Goal: Navigation & Orientation: Find specific page/section

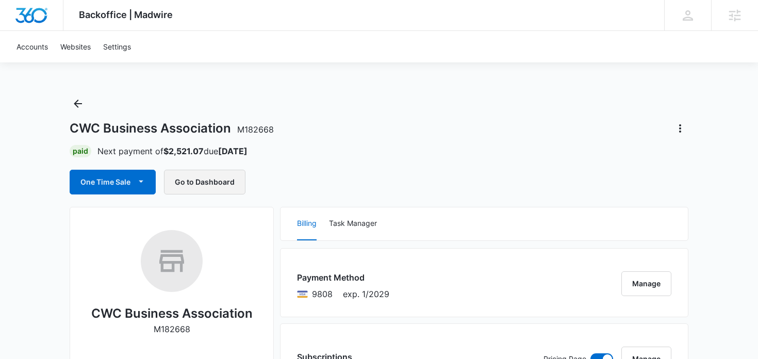
click at [207, 183] on button "Go to Dashboard" at bounding box center [204, 182] width 81 height 25
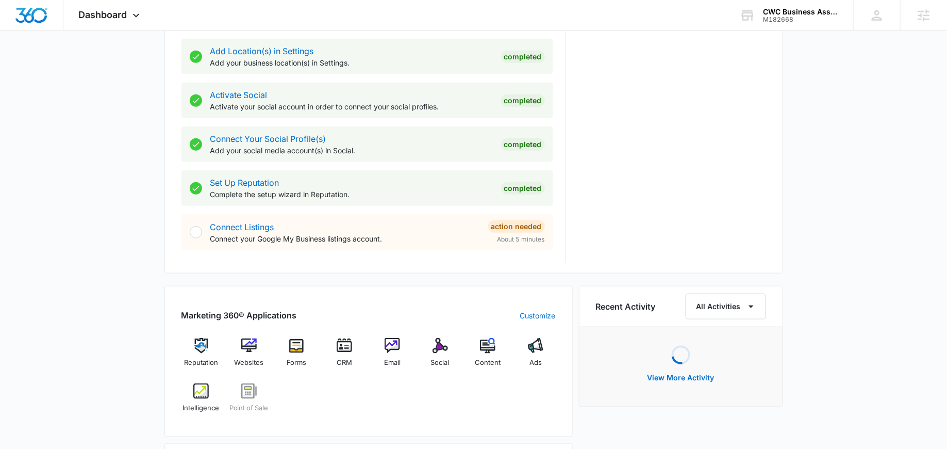
scroll to position [393, 0]
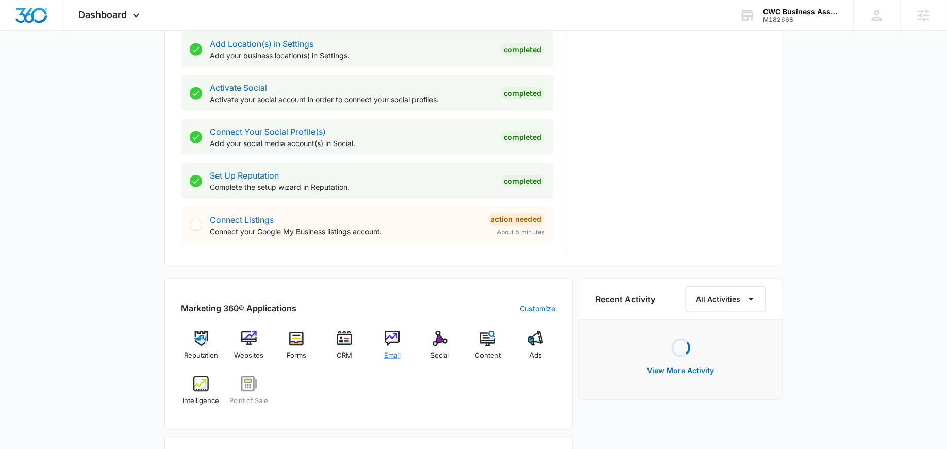
click at [389, 341] on img at bounding box center [392, 338] width 15 height 15
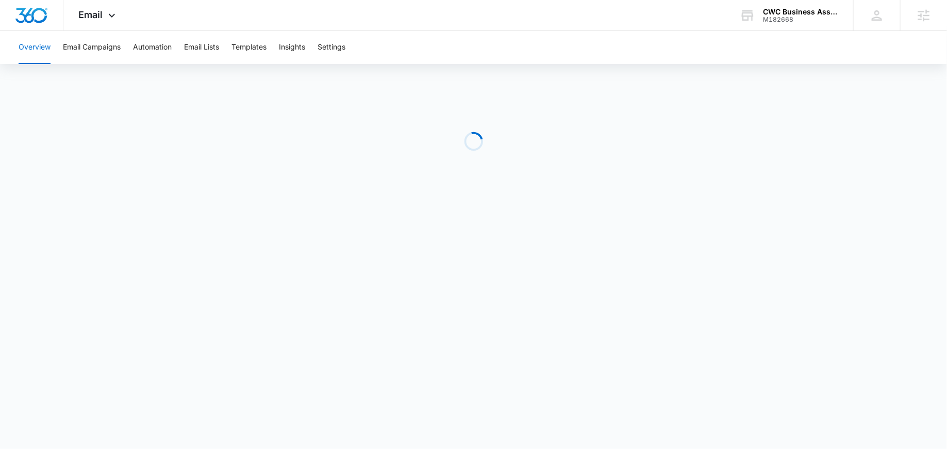
click at [90, 65] on div "Loading" at bounding box center [473, 141] width 947 height 155
click at [91, 48] on button "Email Campaigns" at bounding box center [92, 47] width 58 height 33
click at [158, 43] on button "Automation" at bounding box center [152, 47] width 39 height 33
click at [89, 54] on button "Email Campaigns" at bounding box center [92, 47] width 58 height 33
click at [256, 48] on button "Templates" at bounding box center [249, 47] width 35 height 33
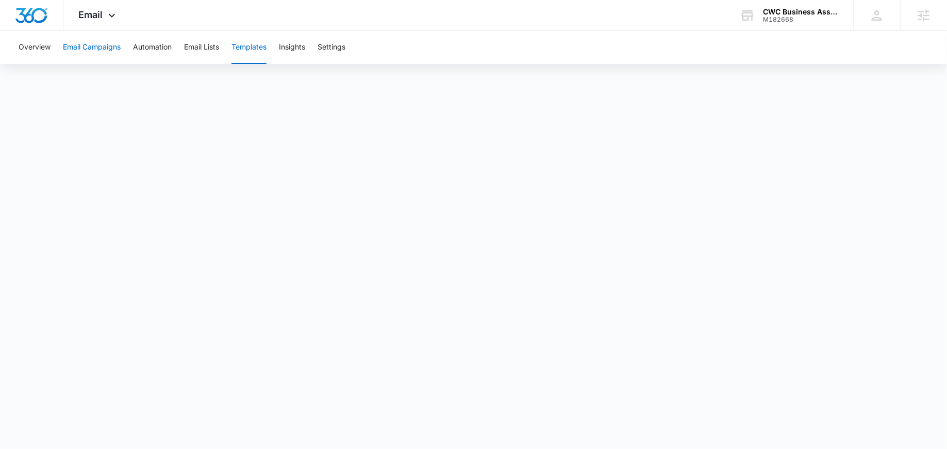
click at [105, 51] on button "Email Campaigns" at bounding box center [92, 47] width 58 height 33
click at [112, 20] on icon at bounding box center [112, 18] width 12 height 12
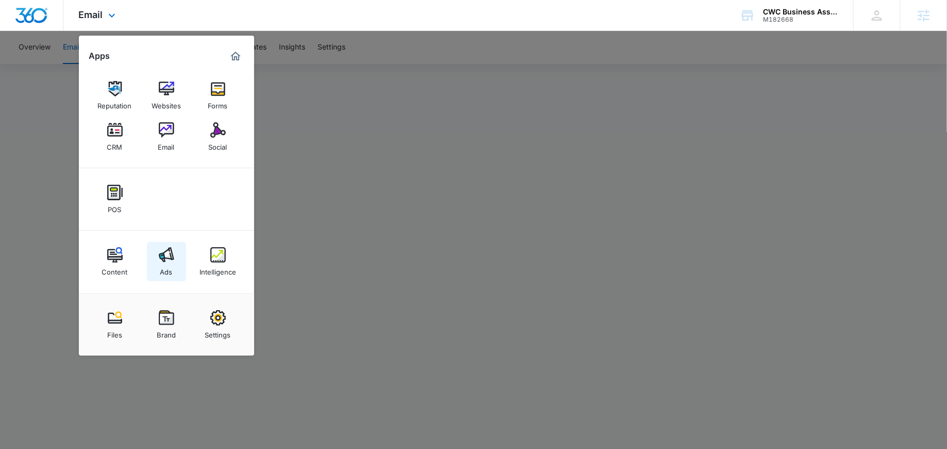
click at [177, 257] on link "Ads" at bounding box center [166, 261] width 39 height 39
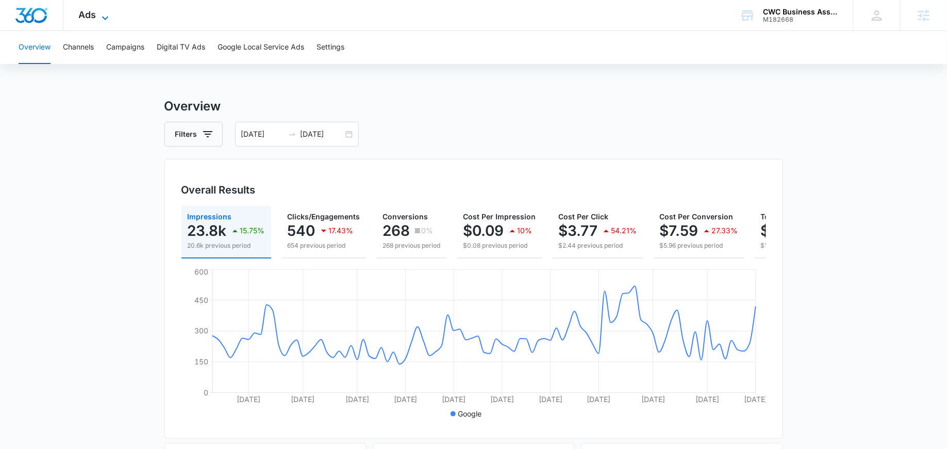
click at [106, 12] on icon at bounding box center [105, 18] width 12 height 12
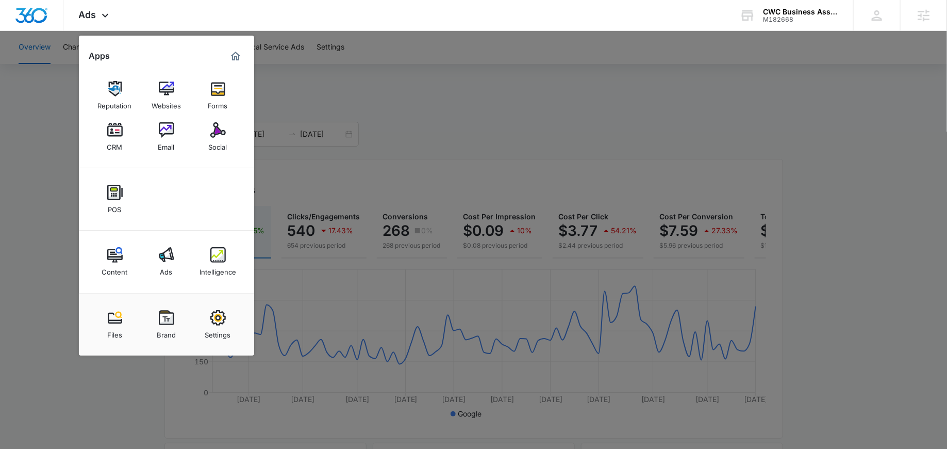
click at [355, 116] on div at bounding box center [473, 224] width 947 height 449
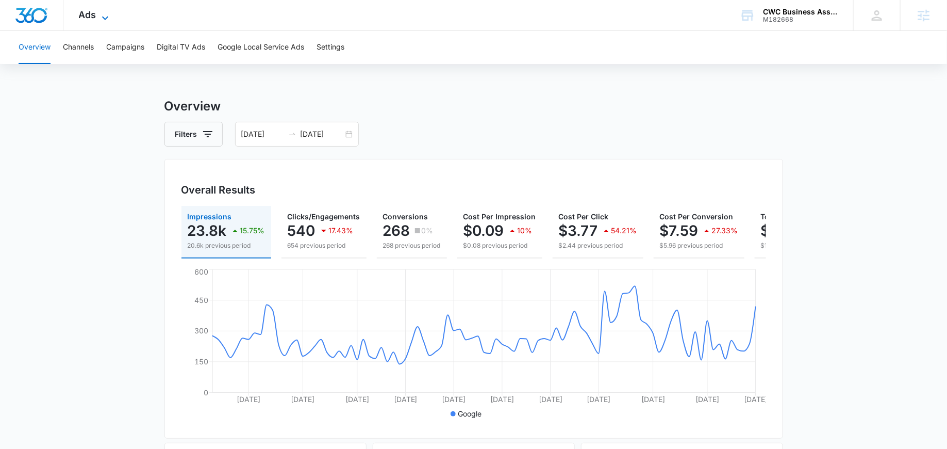
click at [91, 14] on span "Ads" at bounding box center [88, 14] width 18 height 11
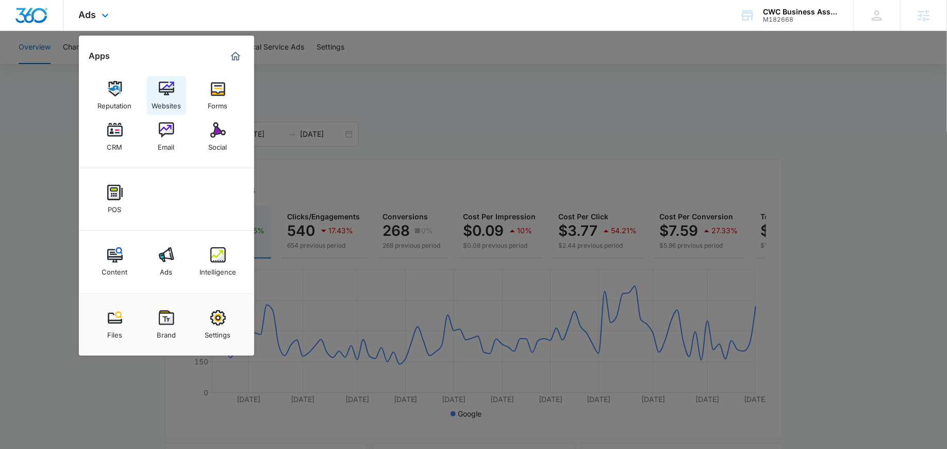
click at [165, 103] on div "Websites" at bounding box center [166, 102] width 29 height 13
